Goal: Task Accomplishment & Management: Manage account settings

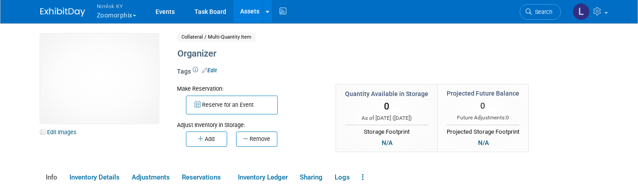
click at [115, 13] on button "Nimlok KY Zoomorphix" at bounding box center [122, 11] width 52 height 23
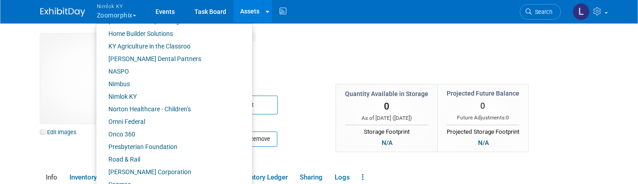
scroll to position [361, 0]
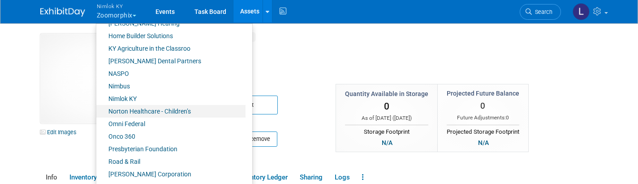
click at [147, 109] on link "Norton Healthcare - Children’s" at bounding box center [170, 111] width 149 height 13
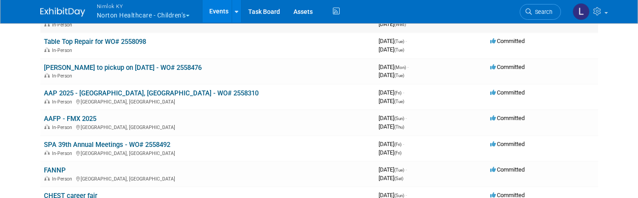
scroll to position [94, 0]
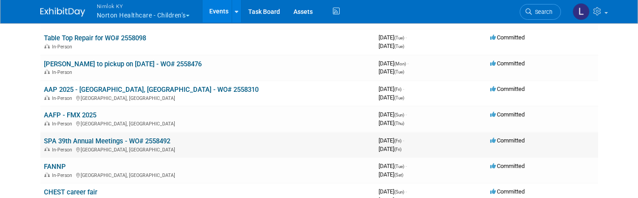
click at [138, 140] on link "SPA 39th Annual Meetings - WO# 2558492" at bounding box center [107, 141] width 126 height 8
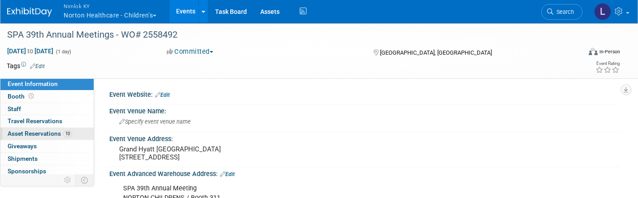
click at [42, 132] on span "Asset Reservations 10" at bounding box center [40, 133] width 65 height 7
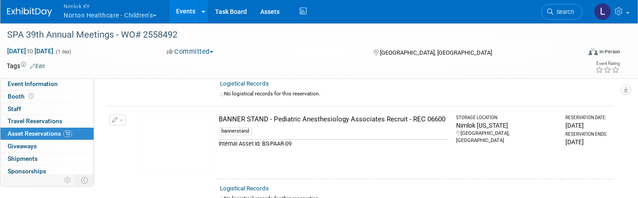
scroll to position [332, 0]
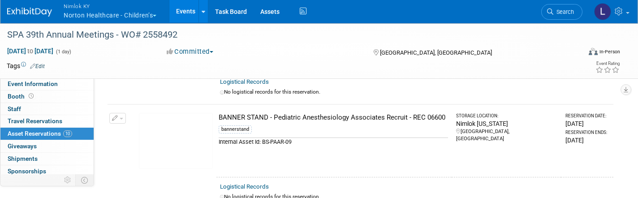
click at [186, 141] on img at bounding box center [176, 141] width 74 height 56
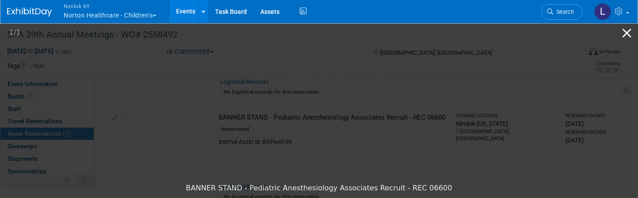
click at [626, 36] on button "Close gallery" at bounding box center [626, 32] width 22 height 21
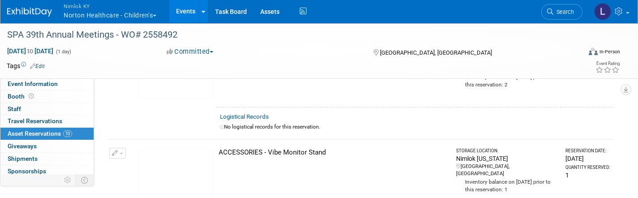
scroll to position [184, 0]
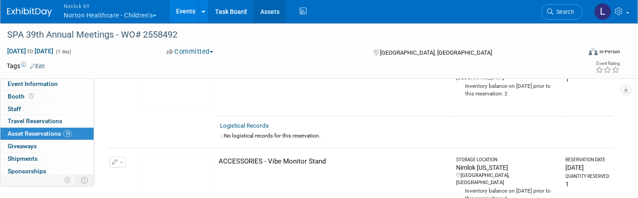
click at [279, 15] on link "Assets" at bounding box center [270, 11] width 33 height 22
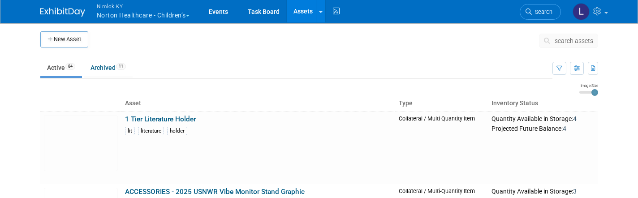
click at [573, 40] on span "search assets" at bounding box center [574, 40] width 39 height 7
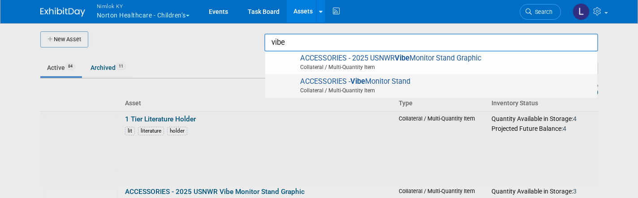
click at [437, 86] on span "Collateral / Multi-Quantity Item" at bounding box center [432, 90] width 320 height 8
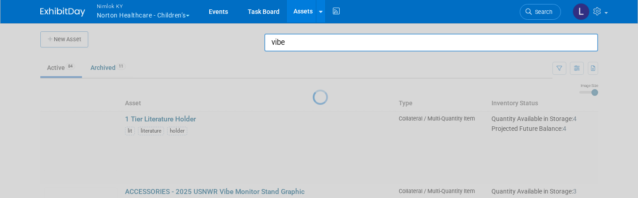
type input "ACCESSORIES - Vibe Monitor Stand"
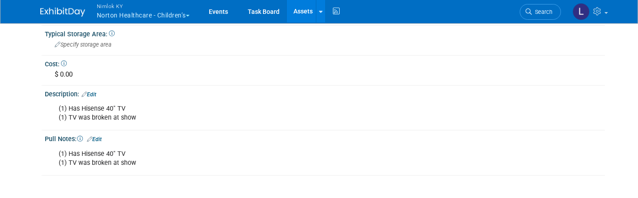
scroll to position [249, 0]
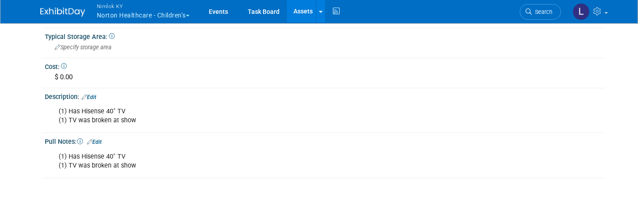
click at [155, 119] on div "(1) Has Hisense 40" TV (1) TV was broken at show" at bounding box center [274, 116] width 445 height 27
click at [94, 94] on link "Edit" at bounding box center [89, 97] width 15 height 6
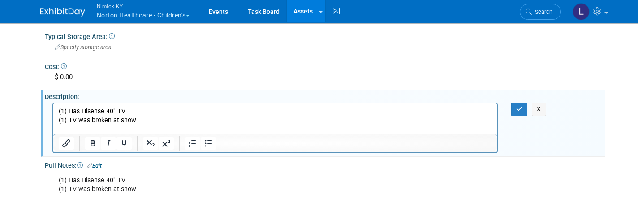
scroll to position [0, 0]
drag, startPoint x: 139, startPoint y: 121, endPoint x: 50, endPoint y: 116, distance: 89.3
click at [53, 116] on html "(1) Has Hisense 40" TV (1) TV was broken at show" at bounding box center [274, 114] width 443 height 22
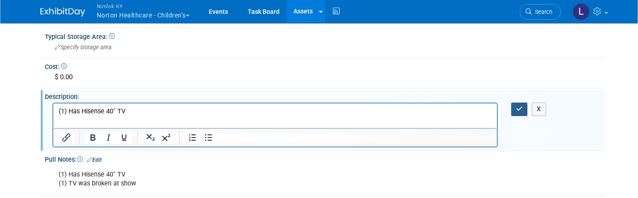
click at [521, 106] on icon "button" at bounding box center [519, 109] width 7 height 6
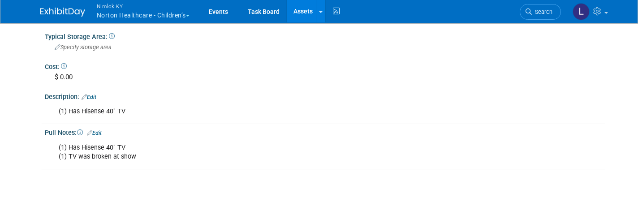
click at [100, 130] on link "Edit" at bounding box center [94, 133] width 15 height 6
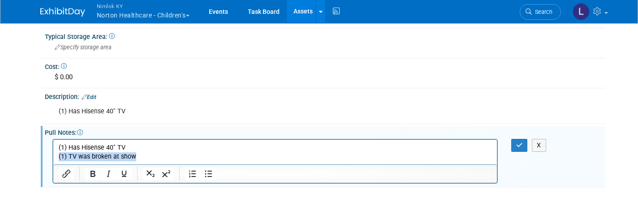
drag, startPoint x: 140, startPoint y: 157, endPoint x: 52, endPoint y: 156, distance: 88.2
click at [53, 156] on html "(1) Has Hisense 40" TV (1) TV was broken at show" at bounding box center [274, 150] width 443 height 22
click at [521, 142] on icon "button" at bounding box center [519, 145] width 7 height 6
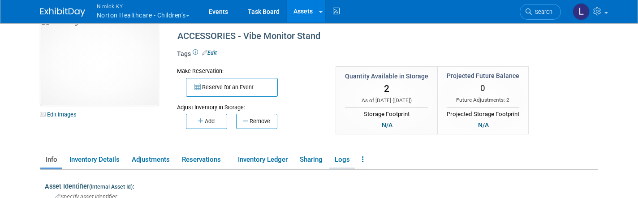
scroll to position [15, 0]
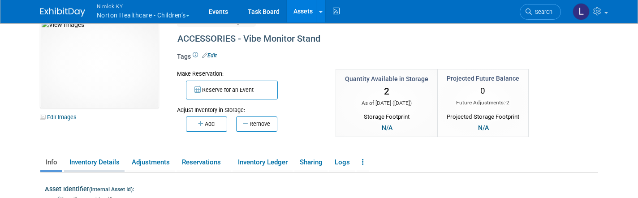
click at [93, 161] on link "Inventory Details" at bounding box center [94, 163] width 60 height 16
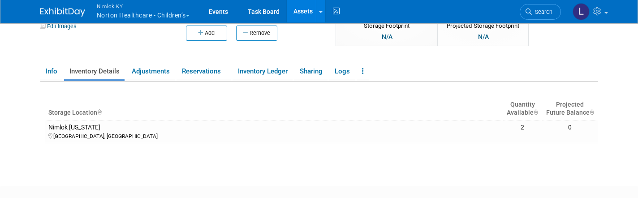
scroll to position [105, 0]
click at [262, 73] on link "Inventory Ledger" at bounding box center [262, 72] width 60 height 16
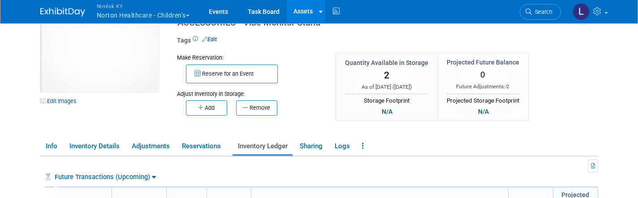
scroll to position [49, 0]
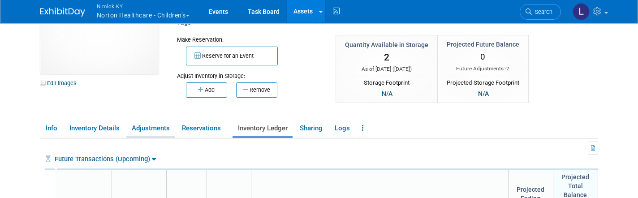
click at [140, 130] on link "Adjustments" at bounding box center [150, 128] width 48 height 16
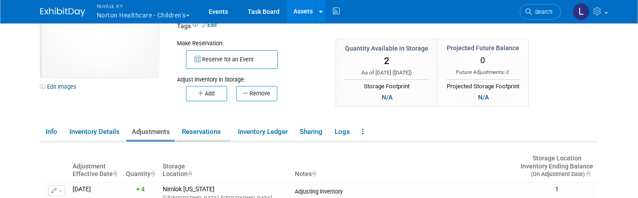
scroll to position [46, 0]
click at [304, 14] on link "Assets" at bounding box center [303, 11] width 33 height 22
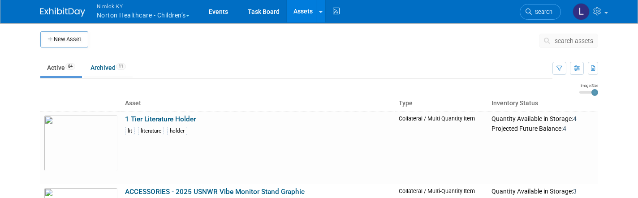
click at [568, 41] on span "search assets" at bounding box center [574, 40] width 39 height 7
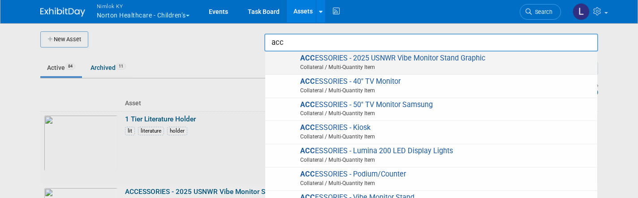
click at [380, 63] on span "Collateral / Multi-Quantity Item" at bounding box center [432, 67] width 320 height 8
type input "ACCESSORIES - 2025 USNWR Vibe Monitor Stand Graphic"
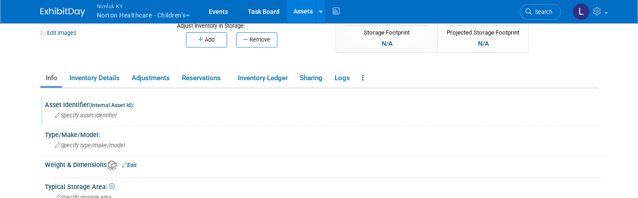
scroll to position [102, 0]
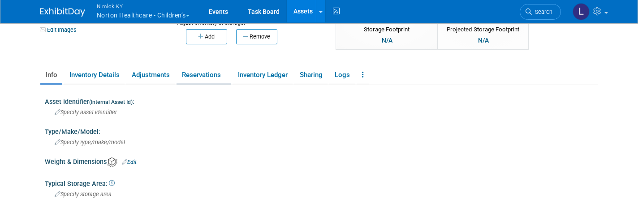
click at [198, 73] on link "Reservations" at bounding box center [203, 75] width 54 height 16
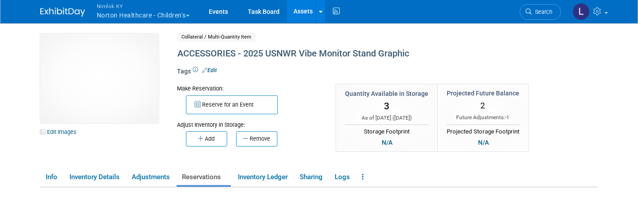
scroll to position [0, 0]
click at [162, 182] on link "Adjustments" at bounding box center [150, 177] width 48 height 16
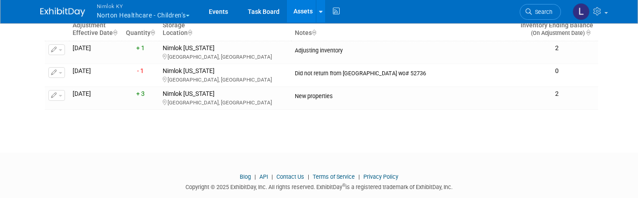
scroll to position [186, 0]
click at [60, 95] on span "button" at bounding box center [61, 96] width 4 height 2
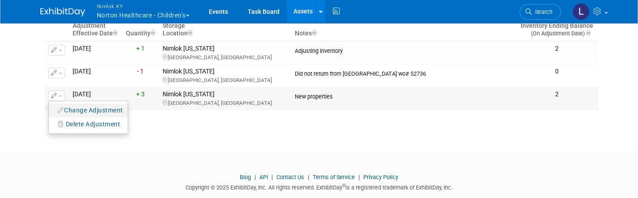
click at [77, 105] on button "Change Adjustment" at bounding box center [90, 110] width 74 height 12
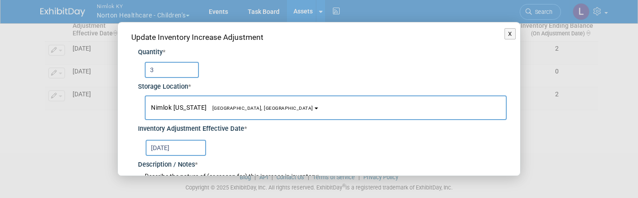
drag, startPoint x: 159, startPoint y: 73, endPoint x: 138, endPoint y: 67, distance: 21.5
click at [138, 66] on div "3" at bounding box center [322, 67] width 369 height 21
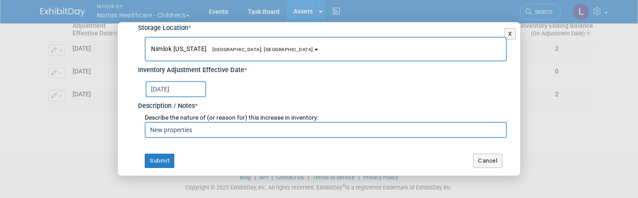
scroll to position [58, 0]
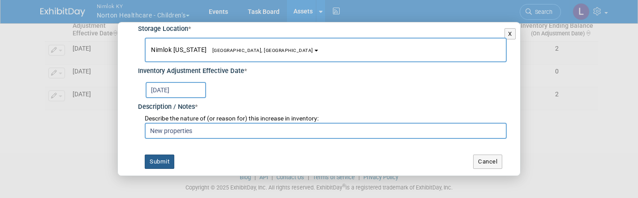
type input "2"
click at [163, 160] on button "Submit" at bounding box center [160, 162] width 30 height 14
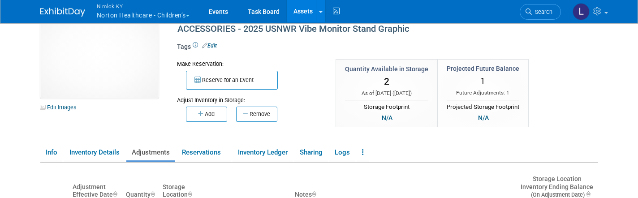
scroll to position [34, 0]
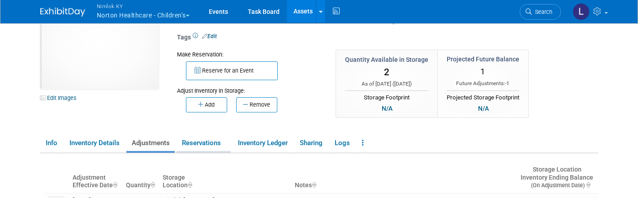
click at [202, 141] on link "Reservations" at bounding box center [203, 143] width 54 height 16
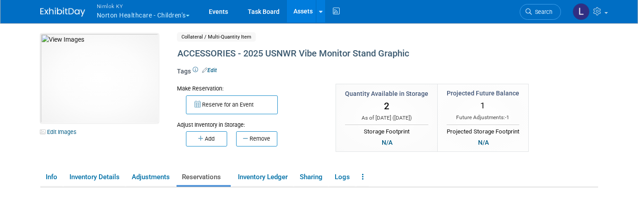
scroll to position [0, 0]
click at [307, 16] on link "Assets" at bounding box center [303, 11] width 33 height 22
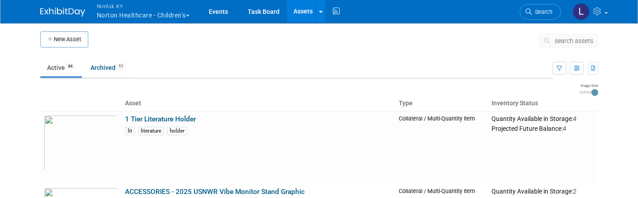
click at [560, 46] on button "search assets" at bounding box center [568, 41] width 59 height 14
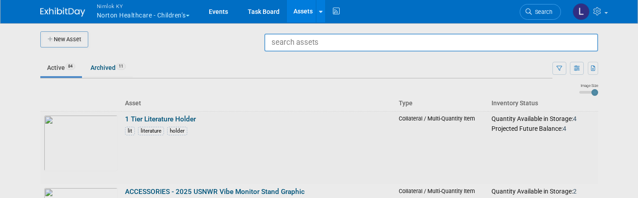
click at [319, 122] on div at bounding box center [319, 99] width 0 height 198
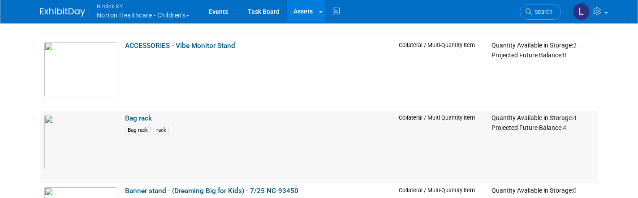
scroll to position [577, 0]
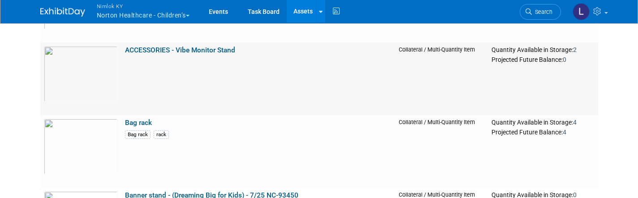
click at [205, 47] on link "ACCESSORIES - Vibe Monitor Stand" at bounding box center [180, 50] width 110 height 8
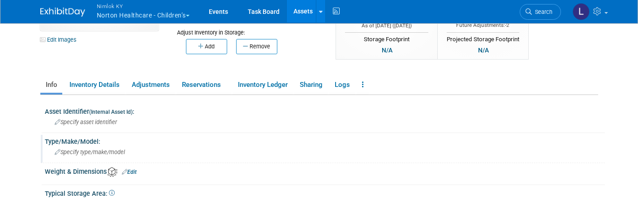
scroll to position [88, 0]
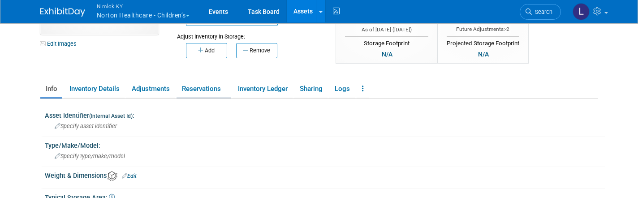
click at [204, 91] on link "Reservations" at bounding box center [203, 89] width 54 height 16
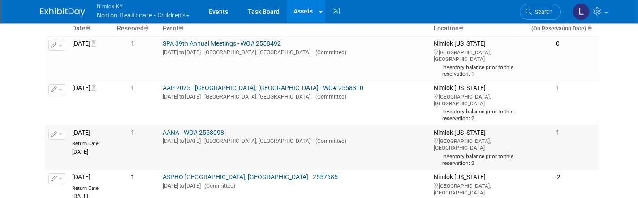
scroll to position [190, 0]
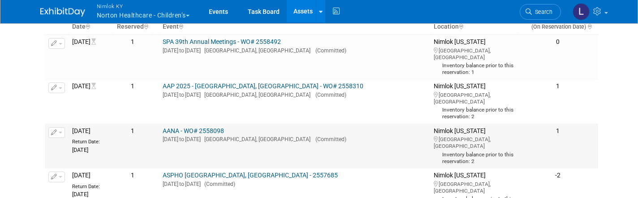
click at [219, 127] on link "AANA - WO# 2558098" at bounding box center [193, 130] width 61 height 7
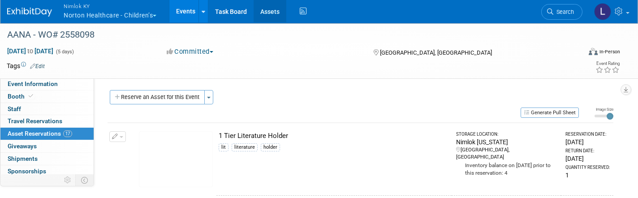
click at [272, 11] on link "Assets" at bounding box center [270, 11] width 33 height 22
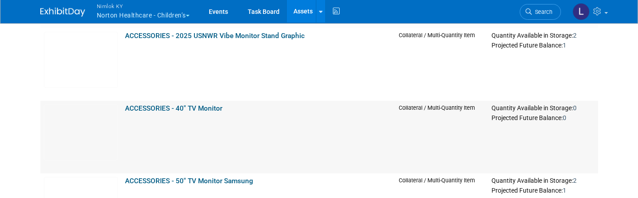
scroll to position [152, 0]
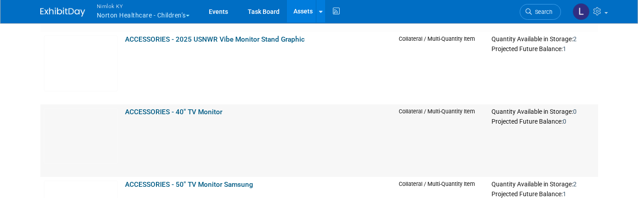
click at [177, 108] on link "ACCESSORIES - 40" TV Monitor" at bounding box center [173, 112] width 97 height 8
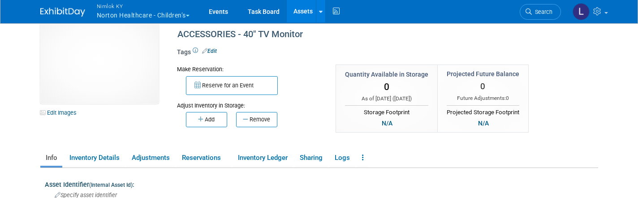
scroll to position [48, 0]
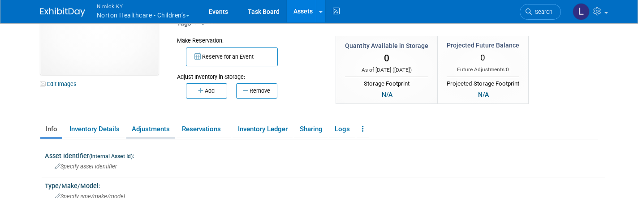
click at [151, 124] on link "Adjustments" at bounding box center [150, 129] width 48 height 16
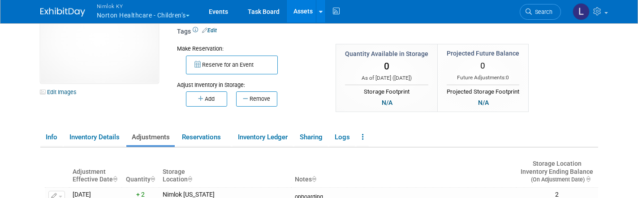
scroll to position [39, 0]
click at [89, 138] on link "Inventory Details" at bounding box center [94, 138] width 60 height 16
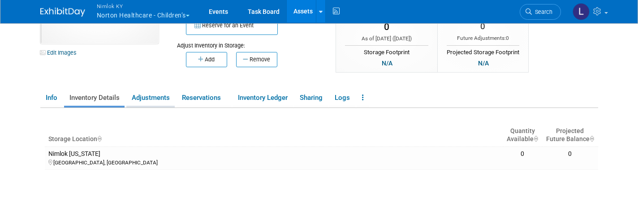
scroll to position [78, 0]
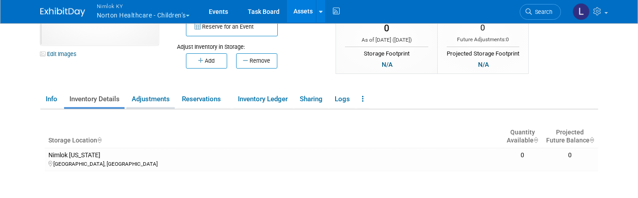
click at [151, 102] on link "Adjustments" at bounding box center [150, 99] width 48 height 16
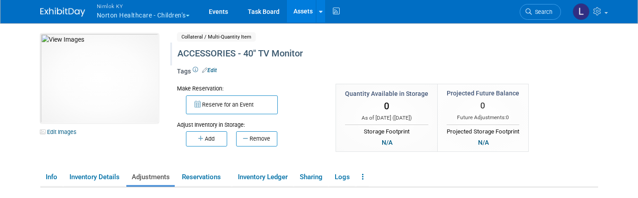
scroll to position [0, 0]
click at [303, 9] on link "Assets" at bounding box center [303, 11] width 33 height 22
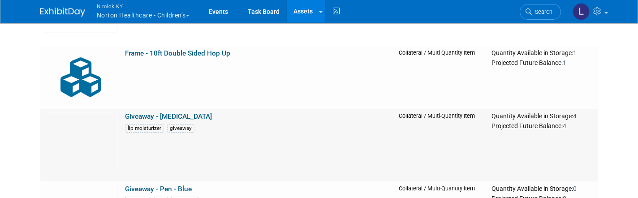
scroll to position [3540, 0]
click at [194, 52] on link "Frame - 10ft Double Sided Hop Up" at bounding box center [177, 53] width 105 height 8
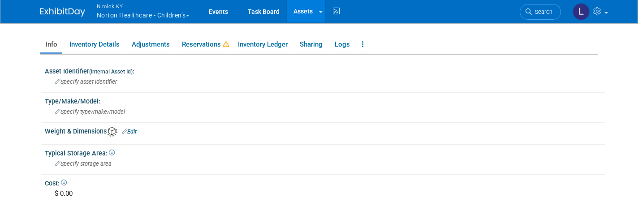
scroll to position [128, 0]
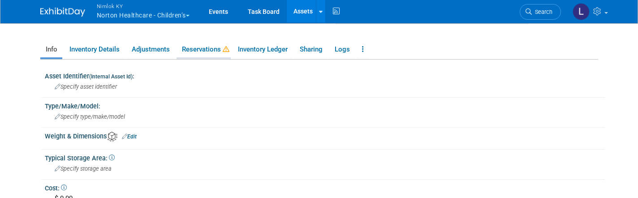
click at [195, 48] on link "Reservations" at bounding box center [203, 50] width 54 height 16
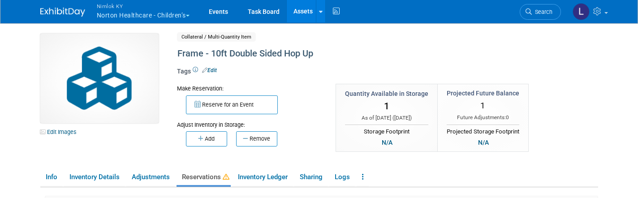
scroll to position [0, 0]
click at [233, 106] on button "Reserve for an Event" at bounding box center [232, 104] width 92 height 19
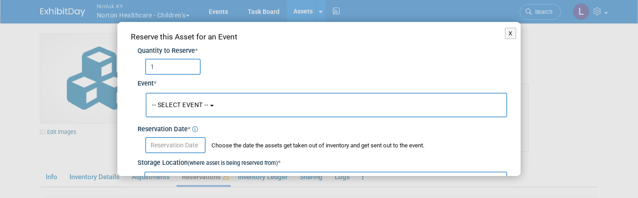
type input "1"
click at [189, 101] on span "-- SELECT EVENT --" at bounding box center [180, 104] width 56 height 7
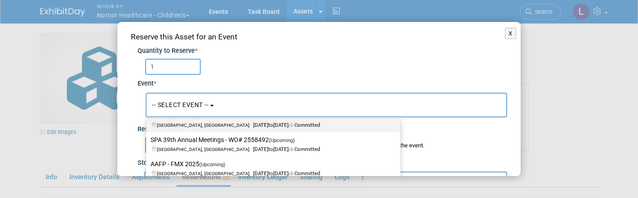
scroll to position [145, 0]
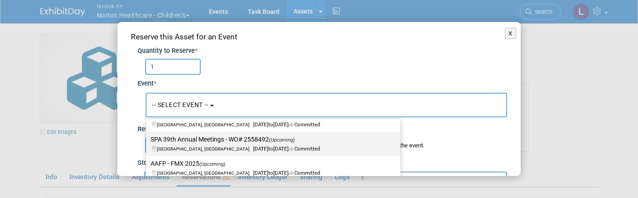
click at [213, 143] on label "SPA 39th Annual Meetings - WO# 2558492 (Upcoming) San Antonio, TX Oct 10, 2025 …" at bounding box center [271, 143] width 241 height 21
click at [147, 142] on input "SPA 39th Annual Meetings - WO# 2558492 (Upcoming) San Antonio, TX Oct 10, 2025 …" at bounding box center [145, 140] width 6 height 6
select select "11146526"
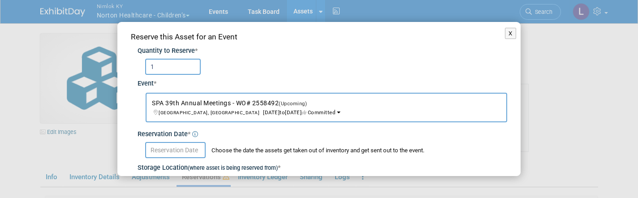
click at [181, 147] on input "text" at bounding box center [175, 150] width 60 height 16
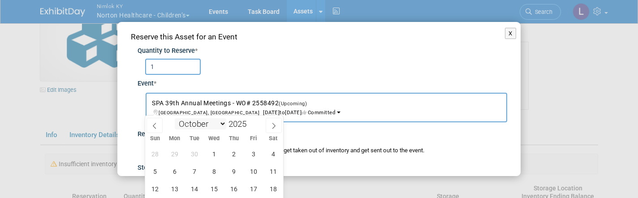
scroll to position [48, 0]
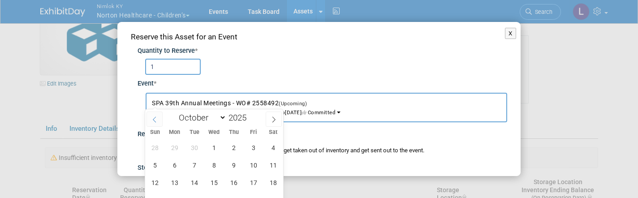
click at [152, 116] on icon at bounding box center [154, 119] width 6 height 6
select select "8"
click at [212, 194] on span "24" at bounding box center [213, 199] width 17 height 17
type input "[DATE]"
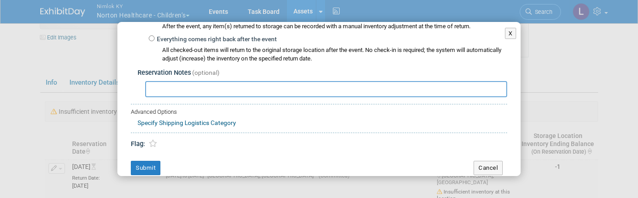
scroll to position [99, 0]
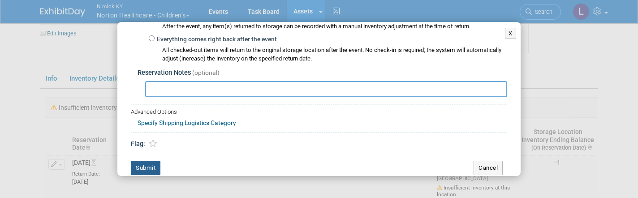
click at [146, 162] on button "Submit" at bounding box center [146, 168] width 30 height 14
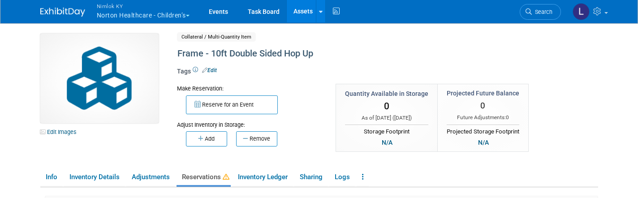
scroll to position [0, 0]
click at [306, 13] on link "Assets" at bounding box center [303, 11] width 33 height 22
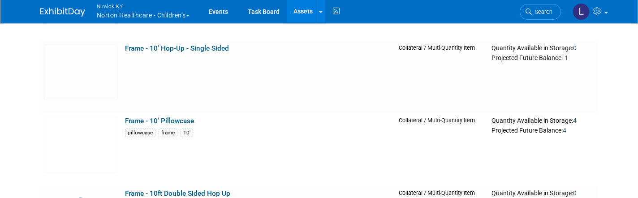
scroll to position [3398, 0]
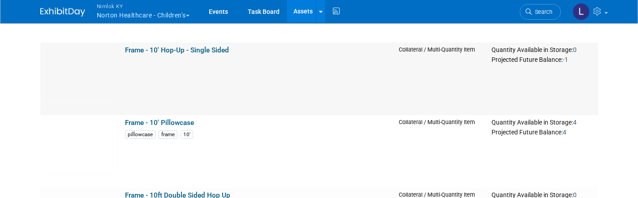
click at [199, 53] on td "Frame - 10' Hop-Up - Single Sided" at bounding box center [258, 79] width 274 height 73
click at [195, 47] on link "Frame - 10' Hop-Up - Single Sided" at bounding box center [177, 50] width 104 height 8
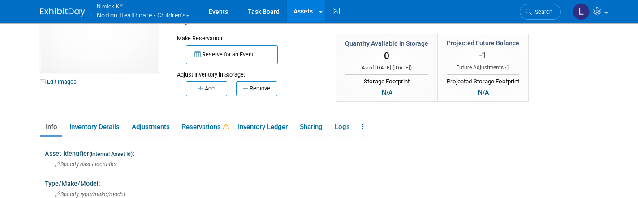
scroll to position [58, 0]
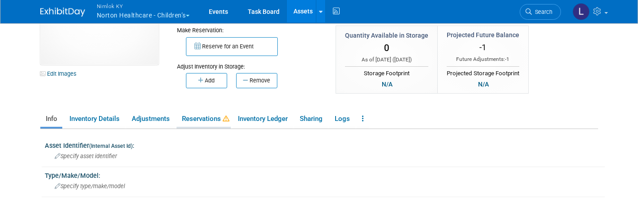
click at [212, 118] on link "Reservations" at bounding box center [203, 119] width 54 height 16
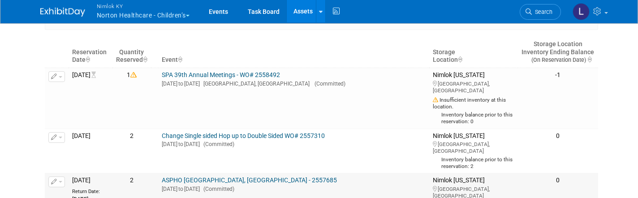
scroll to position [180, 0]
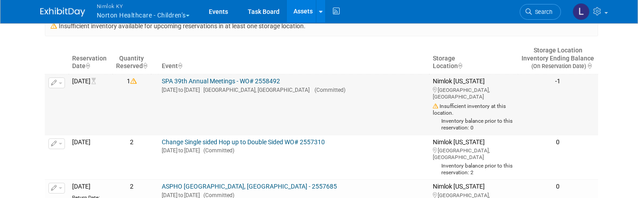
click at [63, 82] on button "button" at bounding box center [56, 82] width 17 height 11
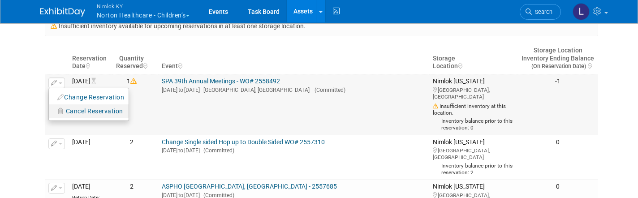
click at [86, 110] on span "Cancel Reservation" at bounding box center [94, 111] width 57 height 7
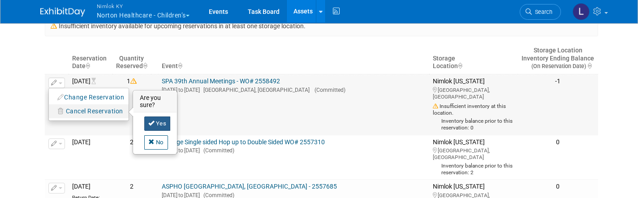
click at [156, 122] on link "Yes" at bounding box center [157, 123] width 26 height 14
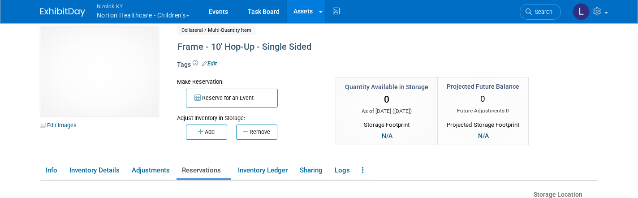
scroll to position [0, 0]
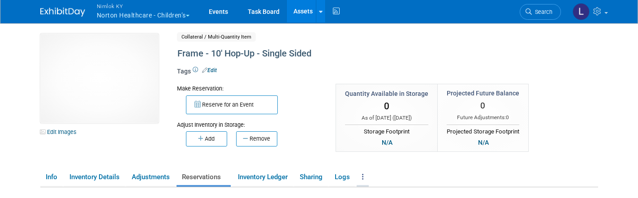
click at [363, 174] on icon at bounding box center [363, 176] width 2 height 7
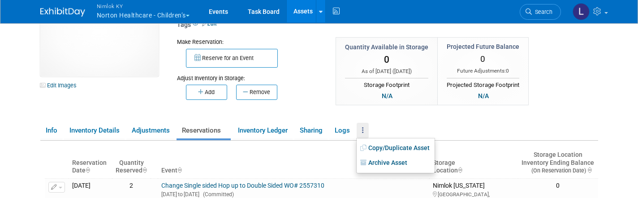
scroll to position [52, 0]
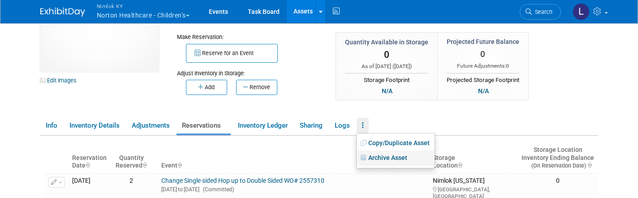
click at [391, 157] on link "Archive Asset" at bounding box center [396, 158] width 78 height 15
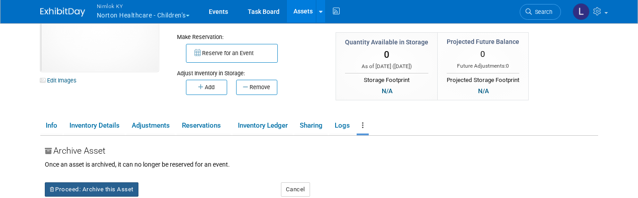
click at [112, 189] on button "Proceed: Archive this Asset" at bounding box center [92, 189] width 94 height 14
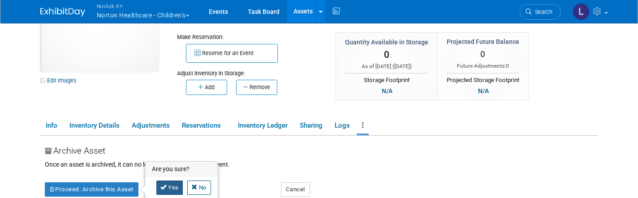
click at [169, 185] on link "Yes" at bounding box center [169, 188] width 26 height 14
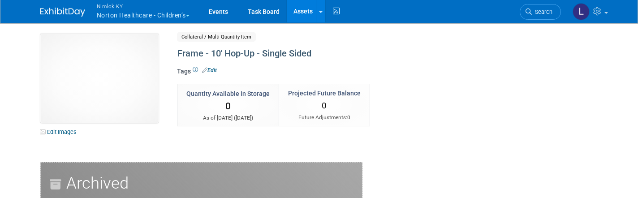
click at [303, 13] on link "Assets" at bounding box center [303, 11] width 33 height 22
